Goal: Task Accomplishment & Management: Manage account settings

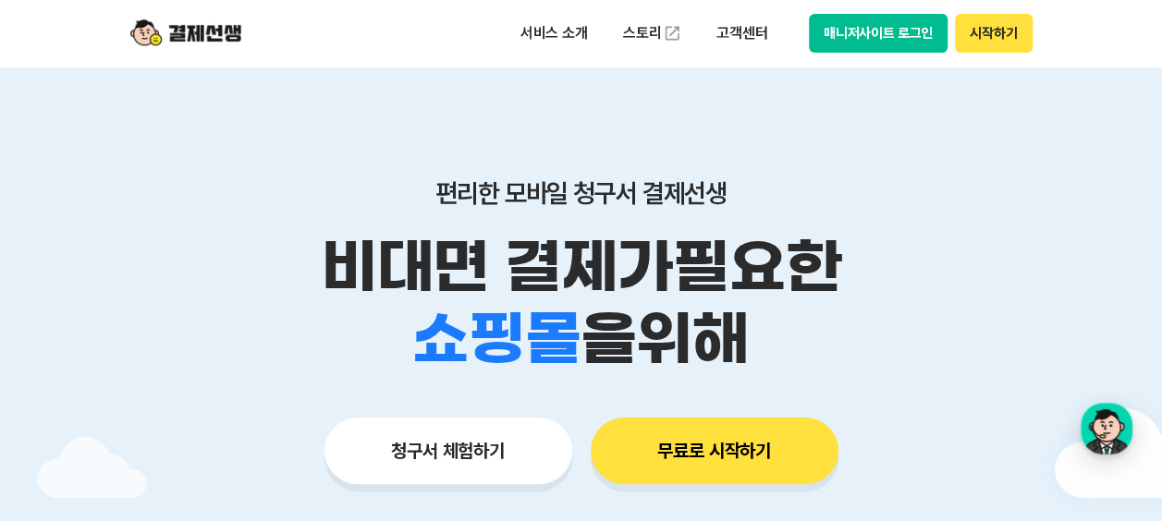
click at [877, 26] on button "매니저사이트 로그인" at bounding box center [879, 33] width 140 height 39
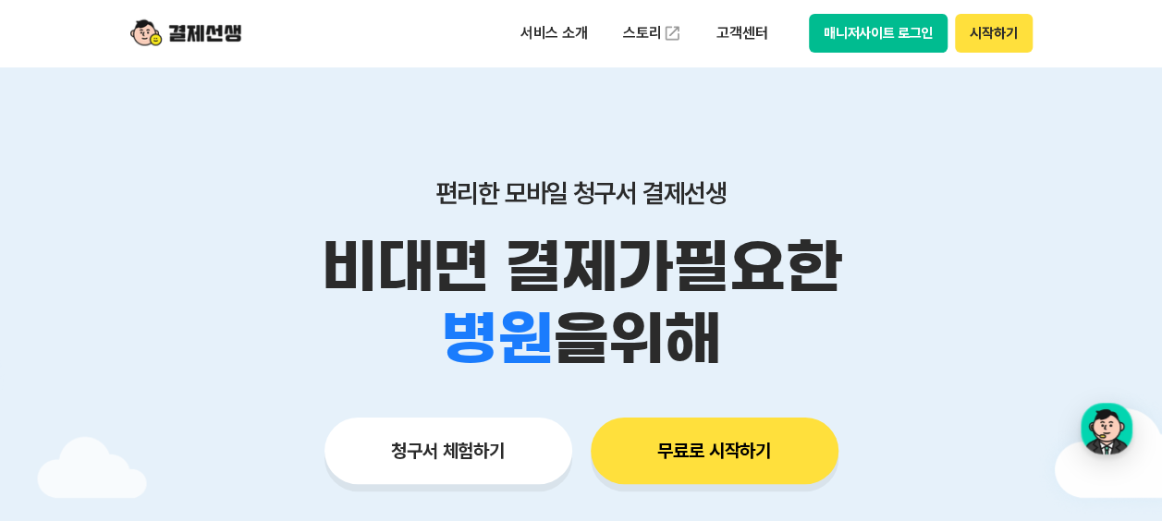
click at [839, 54] on div "서비스 소개 스토리 고객센터 매니저사이트 로그인 시작하기" at bounding box center [581, 33] width 947 height 67
click at [846, 40] on button "매니저사이트 로그인" at bounding box center [879, 33] width 140 height 39
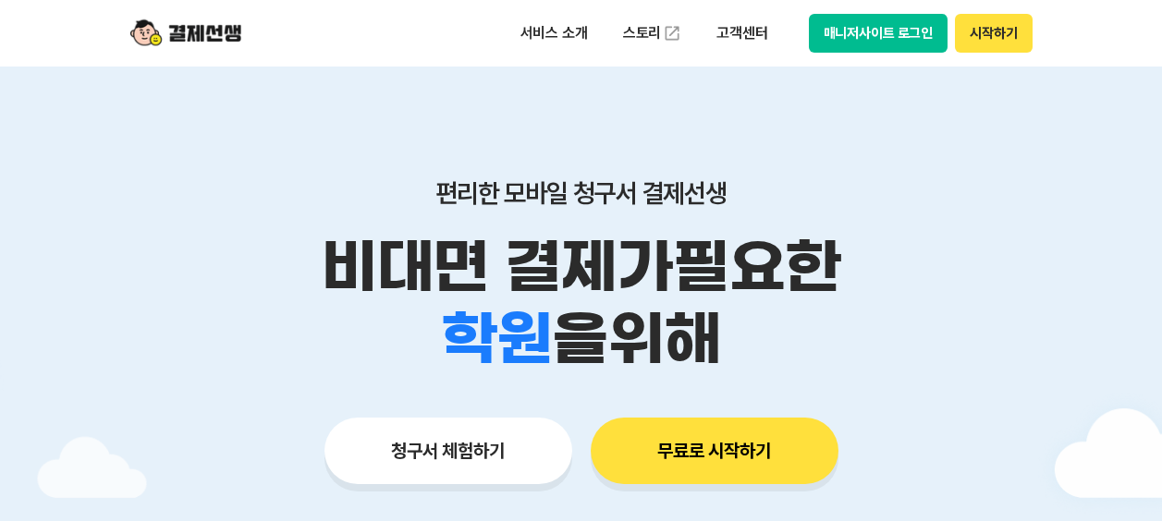
click at [895, 28] on button "매니저사이트 로그인" at bounding box center [879, 33] width 140 height 39
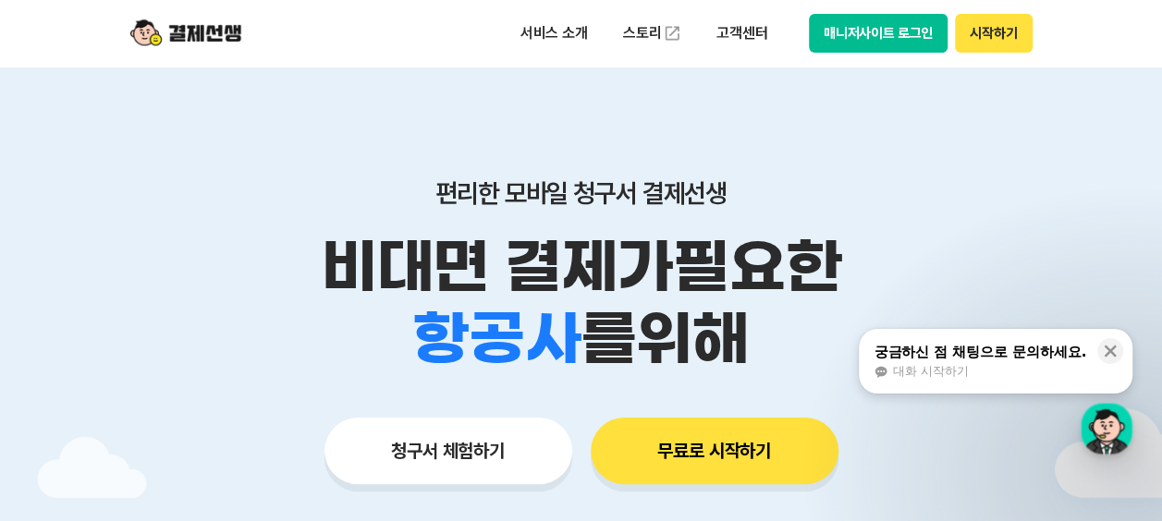
click at [849, 89] on div "편리한 모바일 청구서 결제선생 비대면 결제가 필요한 학원 공부방 호텔 쇼핑몰 병원 배달 보험사 항공사 골프장 를 위해 청구서 체험하기 무료로 …" at bounding box center [581, 295] width 947 height 457
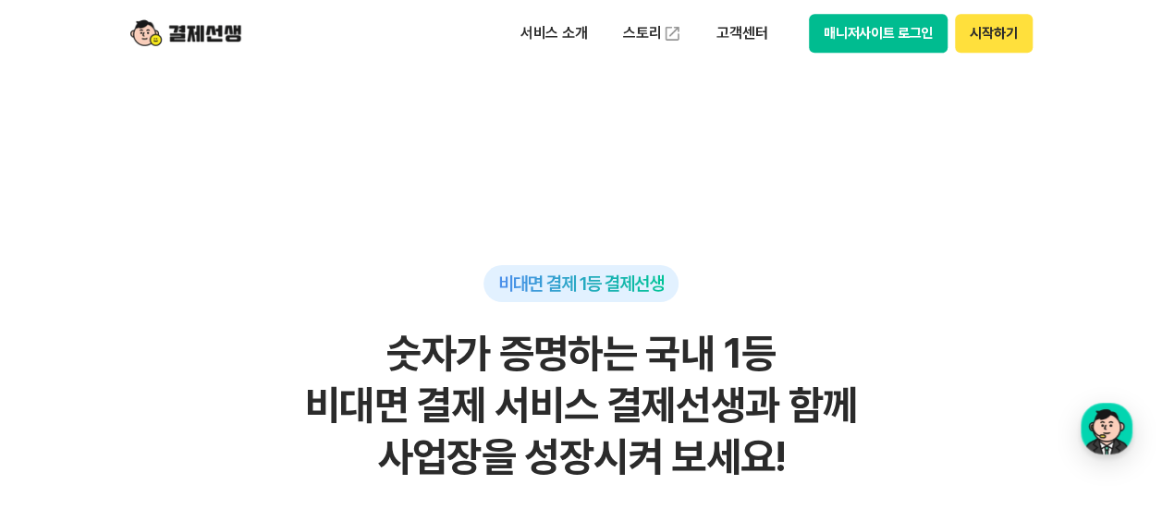
scroll to position [462, 0]
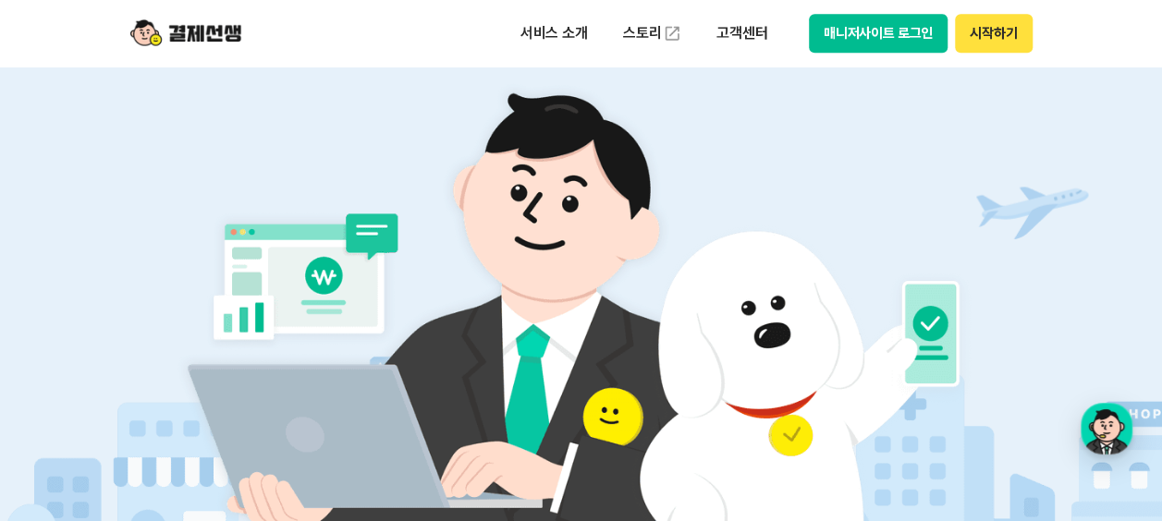
click at [906, 44] on button "매니저사이트 로그인" at bounding box center [879, 33] width 140 height 39
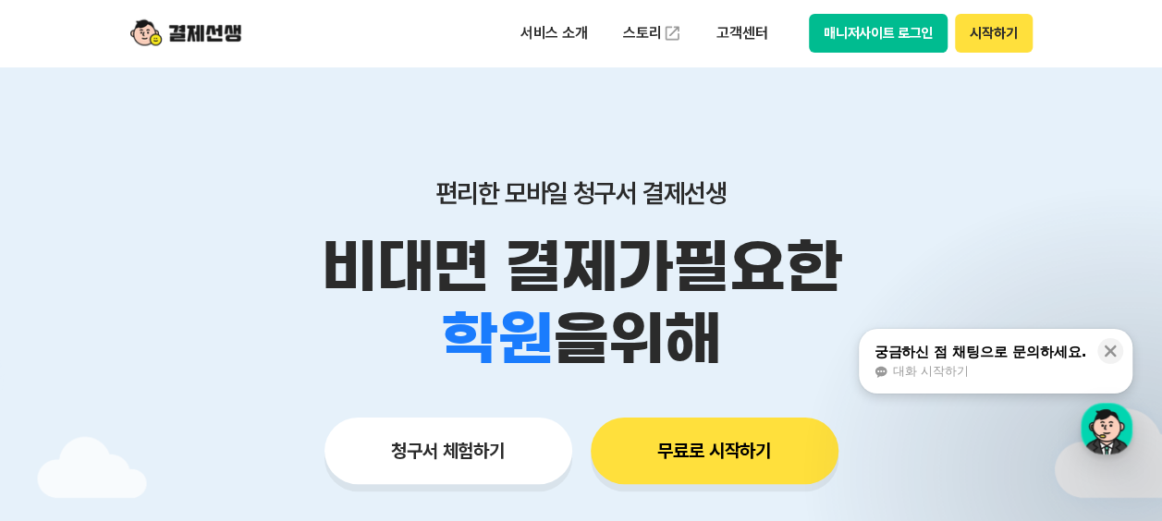
click at [892, 44] on button "매니저사이트 로그인" at bounding box center [879, 33] width 140 height 39
click at [893, 11] on div "서비스 소개 스토리 고객센터 매니저사이트 로그인 시작하기" at bounding box center [581, 33] width 947 height 67
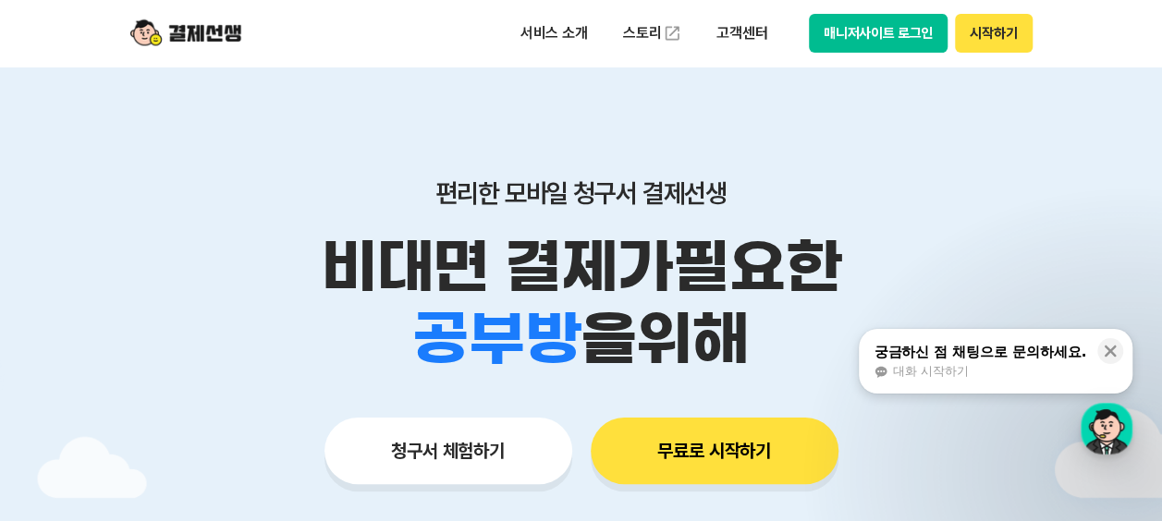
click at [858, 29] on button "매니저사이트 로그인" at bounding box center [879, 33] width 140 height 39
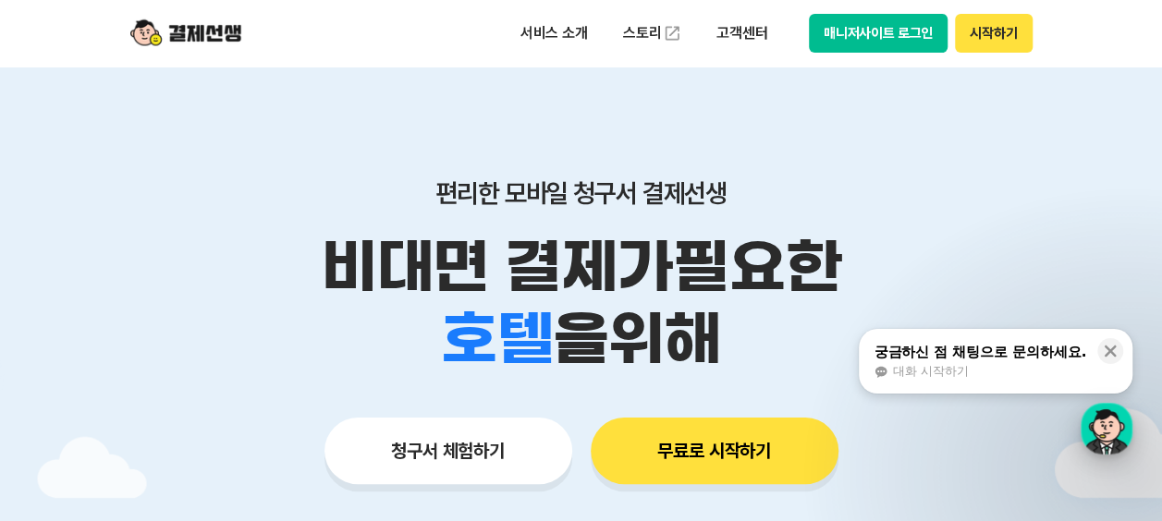
click at [1117, 428] on div "button" at bounding box center [1107, 429] width 52 height 52
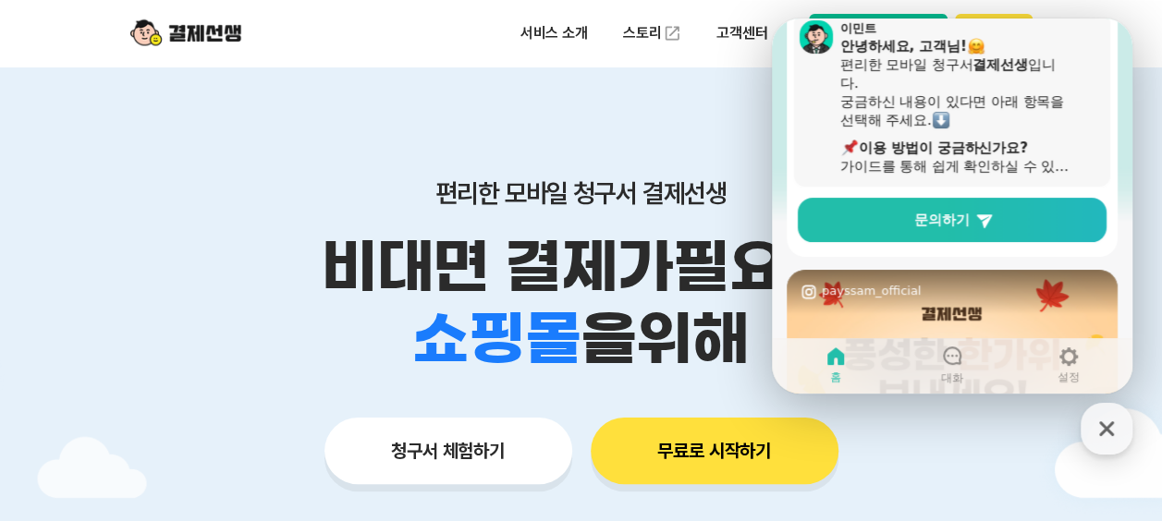
scroll to position [277, 0]
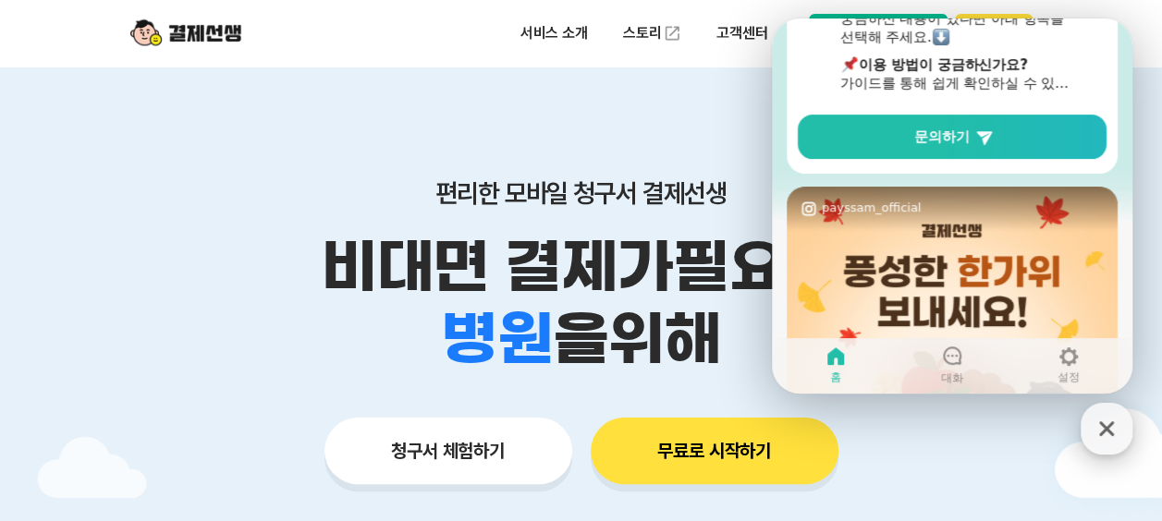
click at [1103, 431] on icon "button" at bounding box center [1106, 429] width 15 height 15
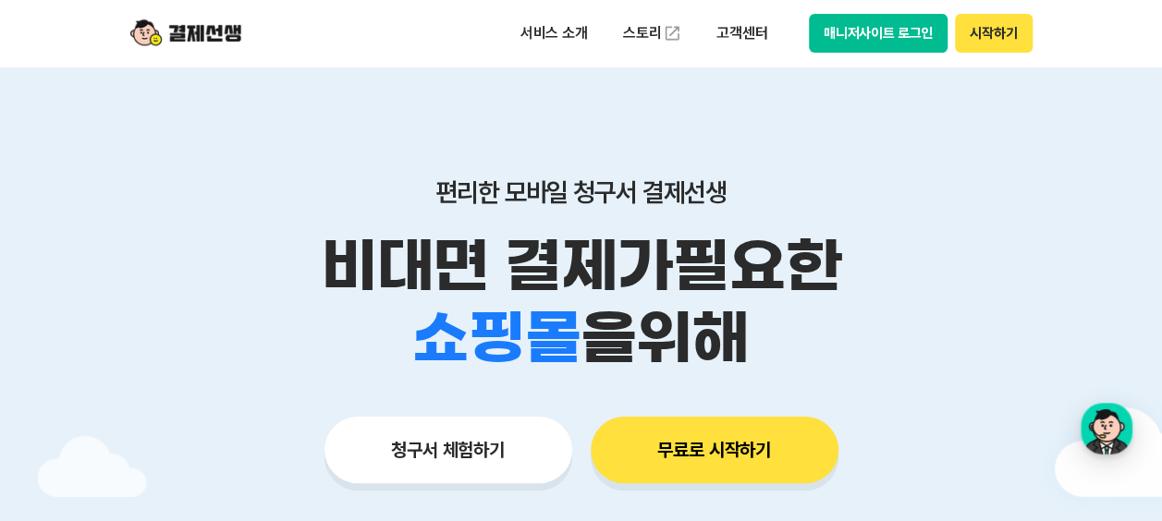
scroll to position [0, 0]
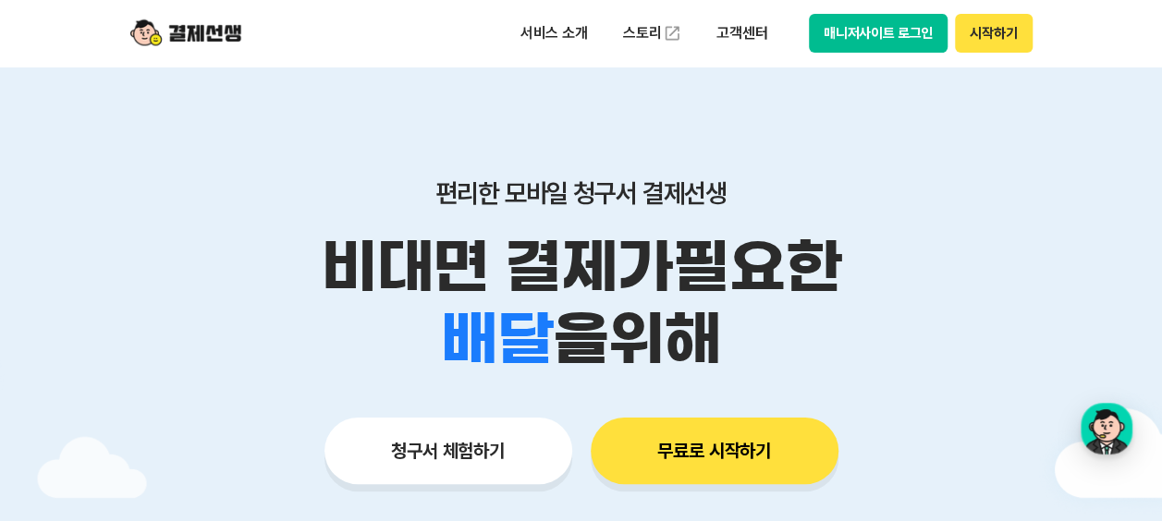
click at [726, 441] on button "무료로 시작하기" at bounding box center [715, 451] width 248 height 67
click at [889, 43] on button "매니저사이트 로그인" at bounding box center [879, 33] width 140 height 39
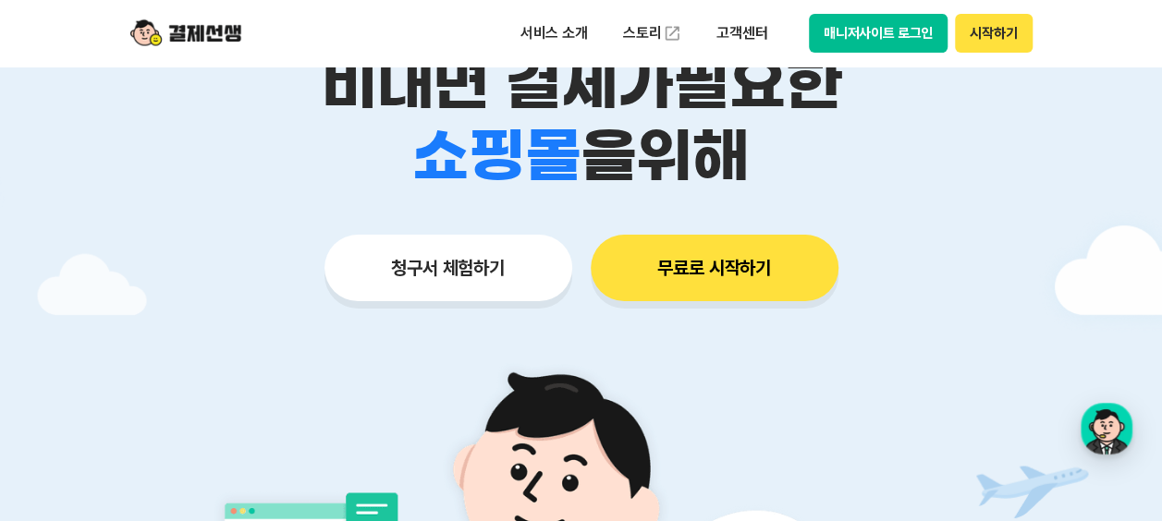
scroll to position [185, 0]
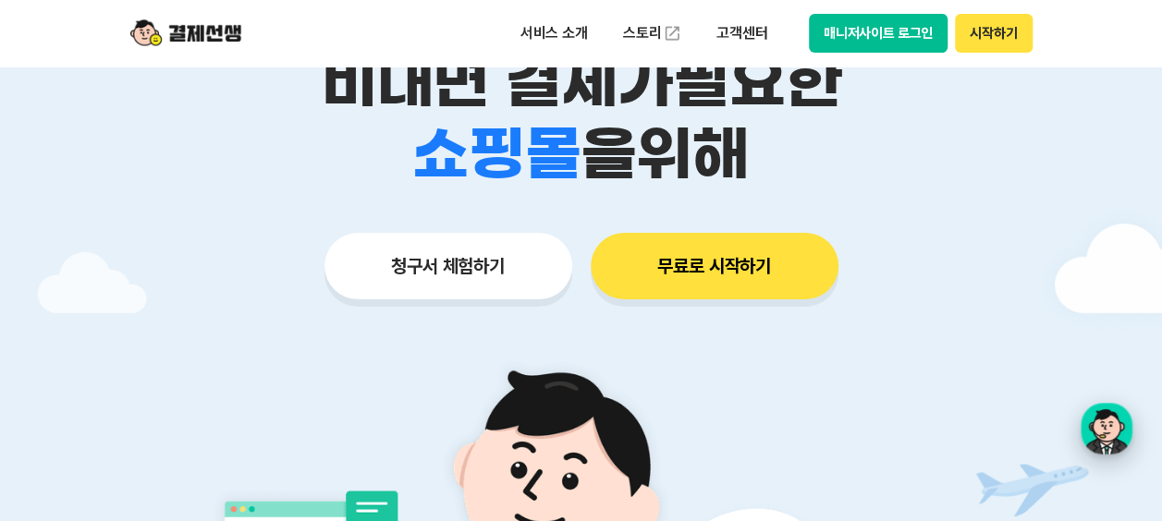
click at [1104, 414] on div "button" at bounding box center [1107, 429] width 52 height 52
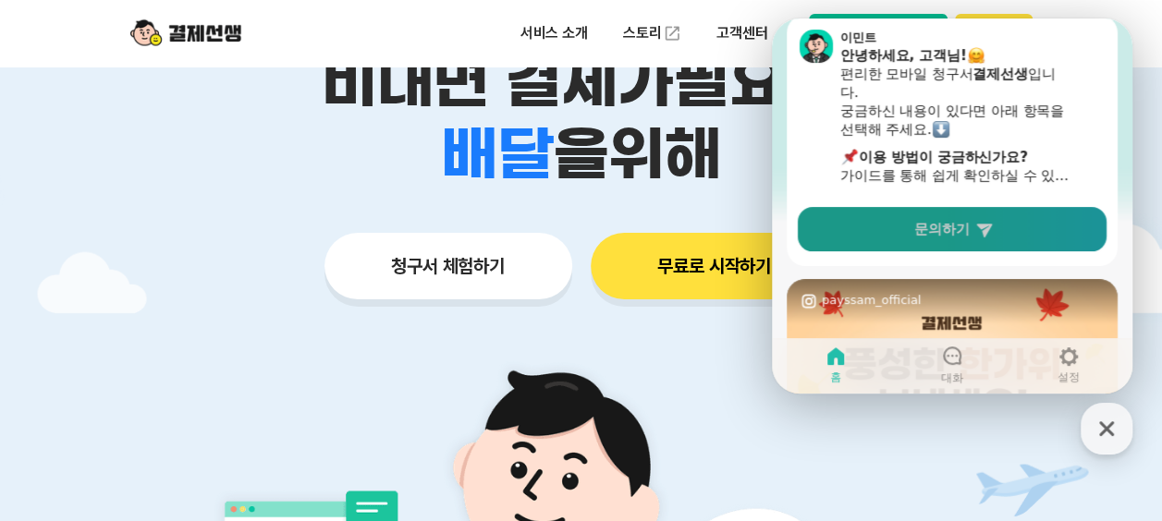
click at [981, 237] on icon at bounding box center [984, 229] width 18 height 18
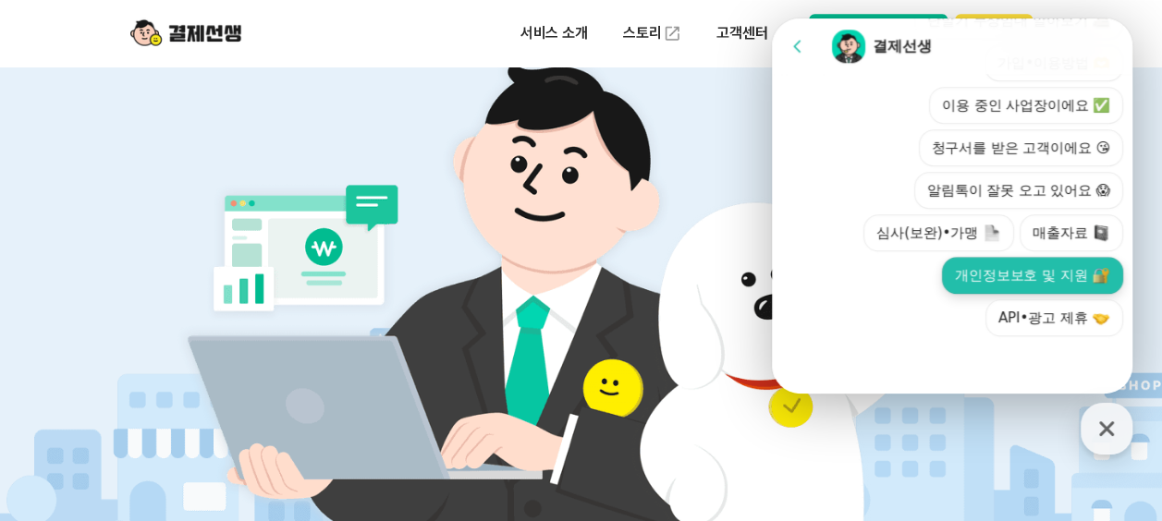
scroll to position [462, 0]
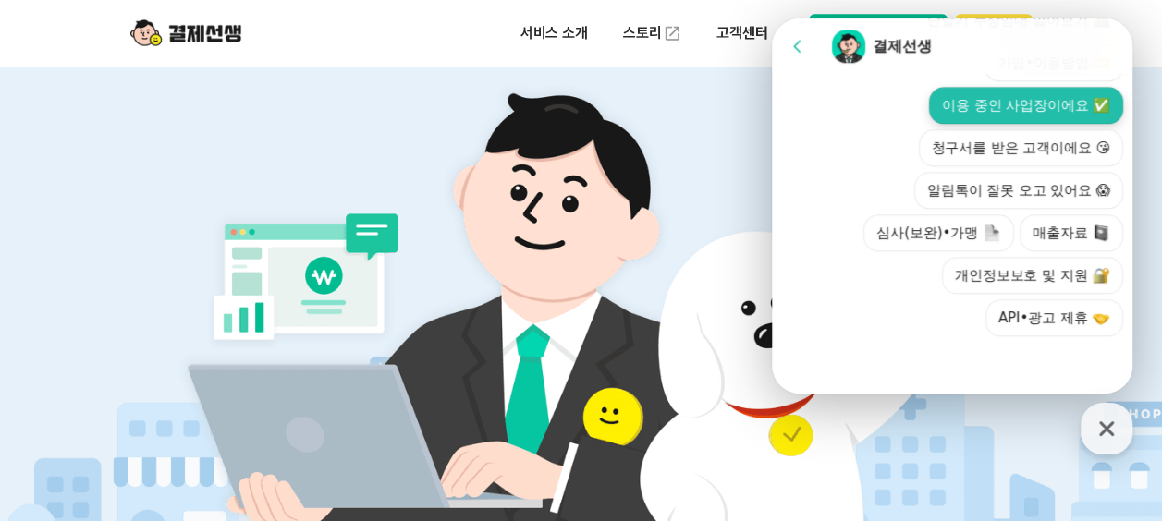
click at [1034, 106] on button "이용 중인 사업장이에요 ✅" at bounding box center [1026, 105] width 194 height 37
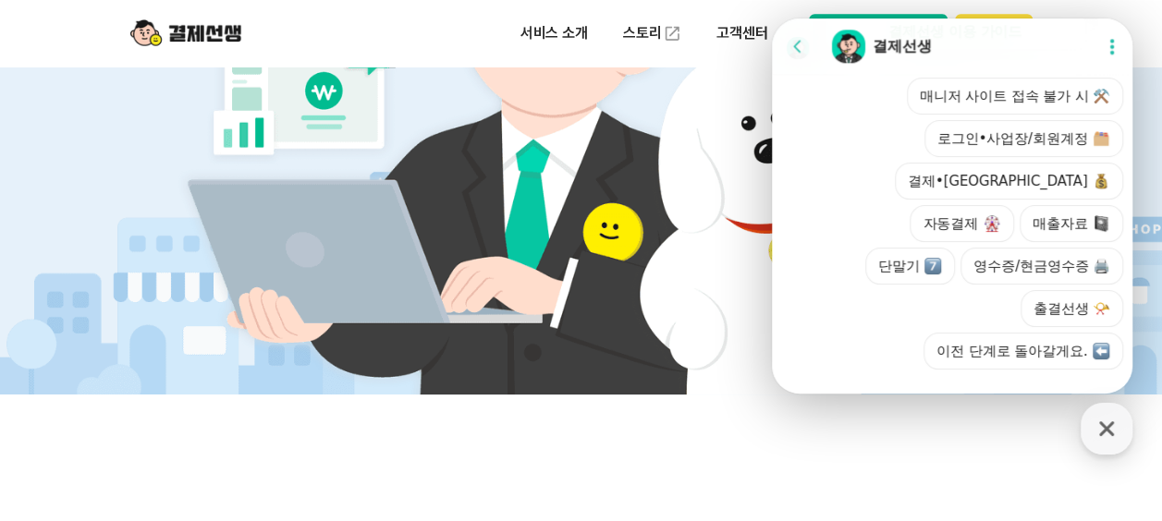
scroll to position [930, 0]
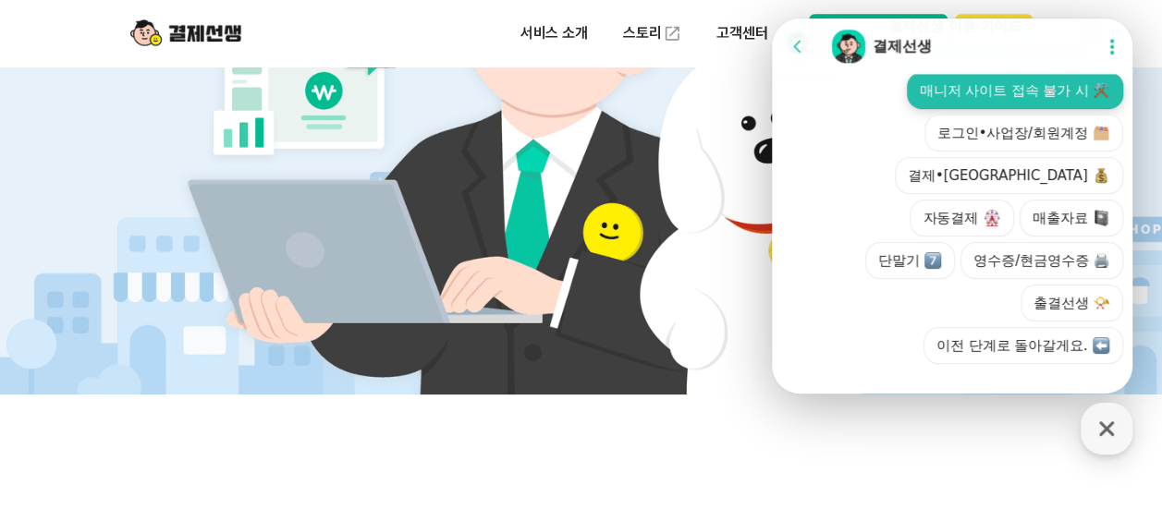
click at [1058, 104] on button "매니저 사이트 접속 불가 시 ⚒️" at bounding box center [1015, 90] width 216 height 37
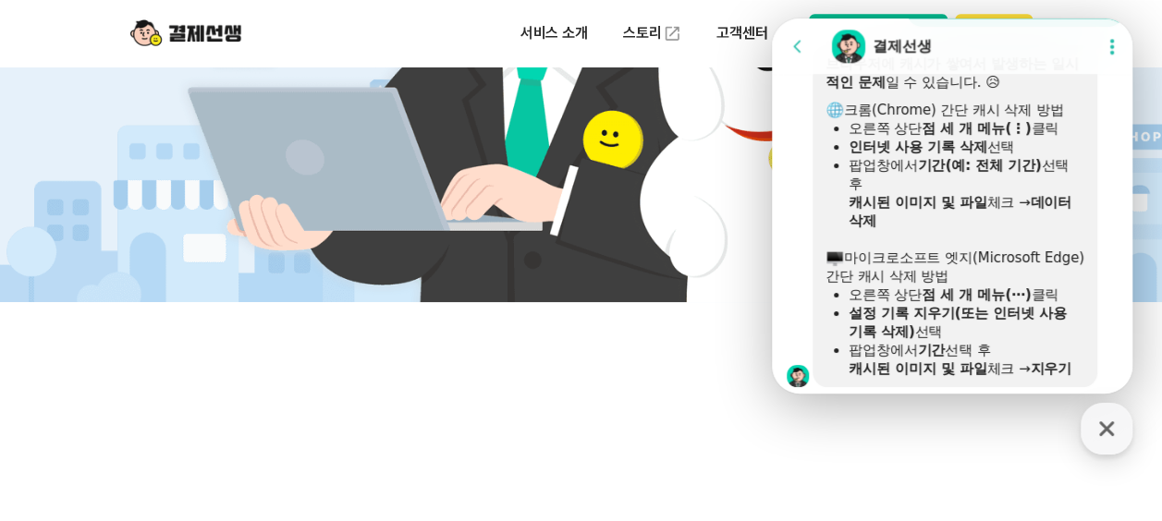
scroll to position [1011, 0]
click at [1122, 426] on div "button" at bounding box center [1107, 429] width 52 height 52
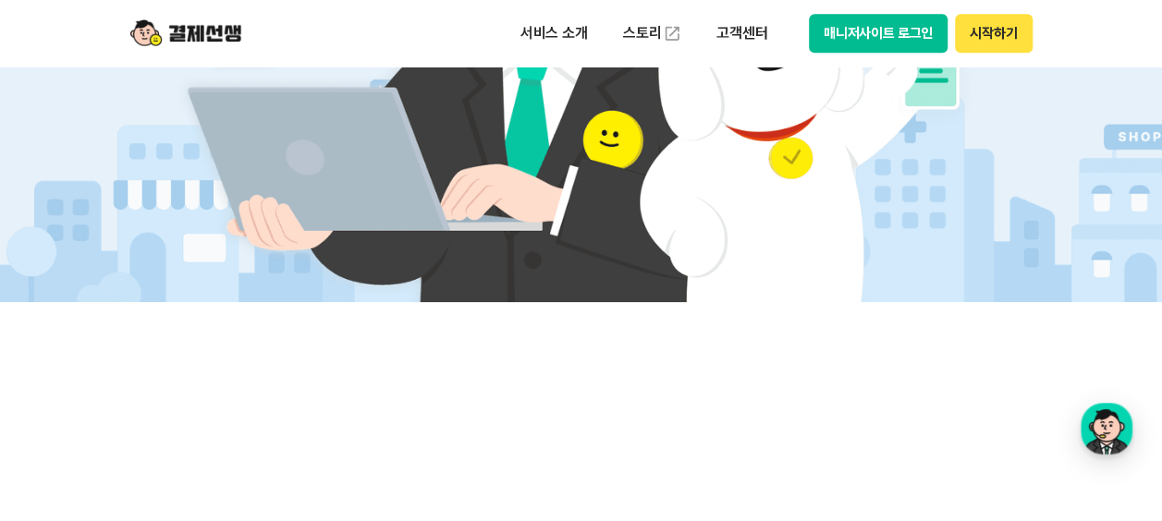
click at [840, 43] on button "매니저사이트 로그인" at bounding box center [879, 33] width 140 height 39
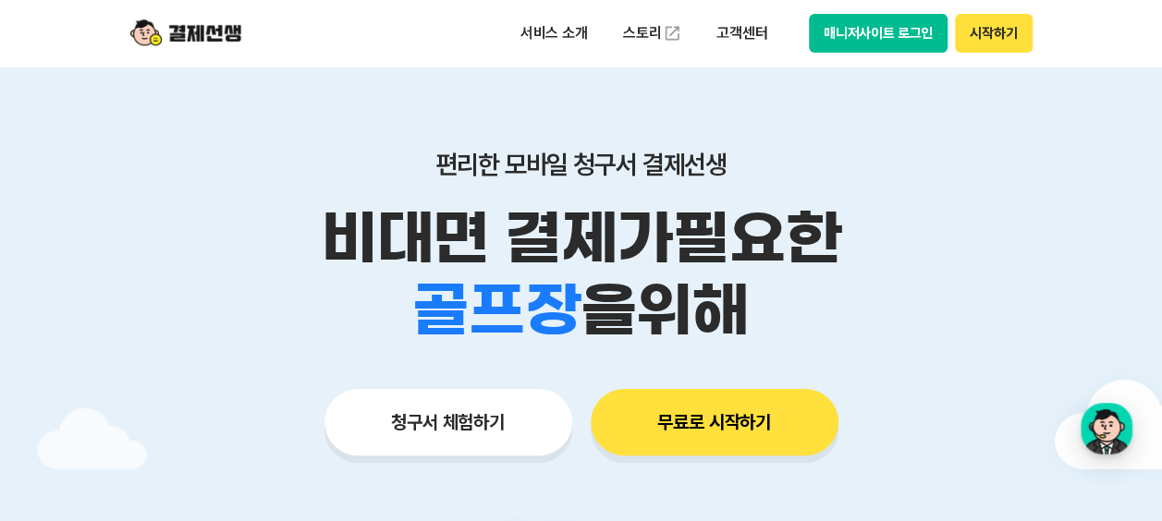
scroll to position [0, 0]
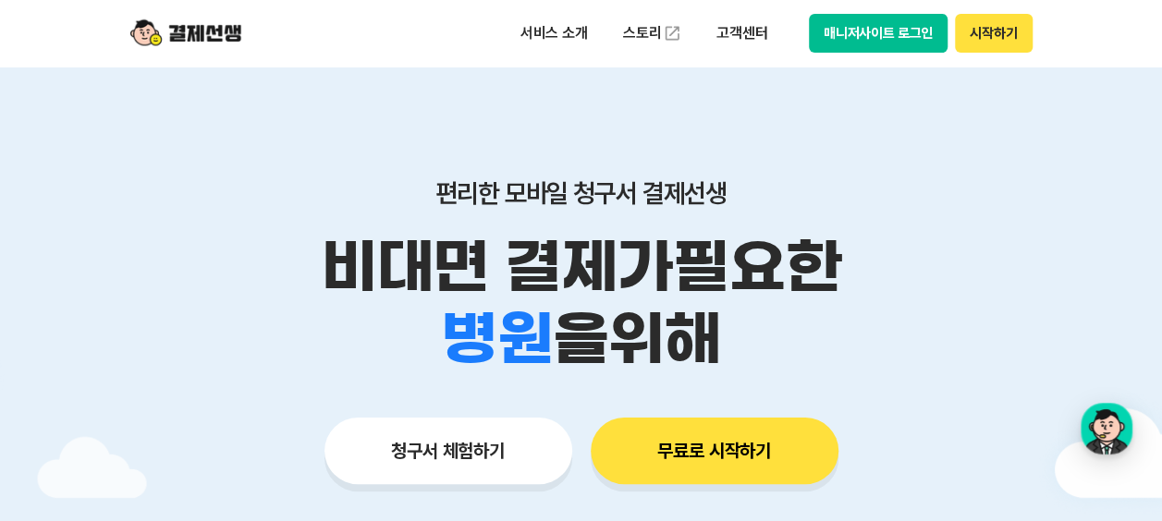
click at [861, 39] on button "매니저사이트 로그인" at bounding box center [879, 33] width 140 height 39
